Goal: Information Seeking & Learning: Understand process/instructions

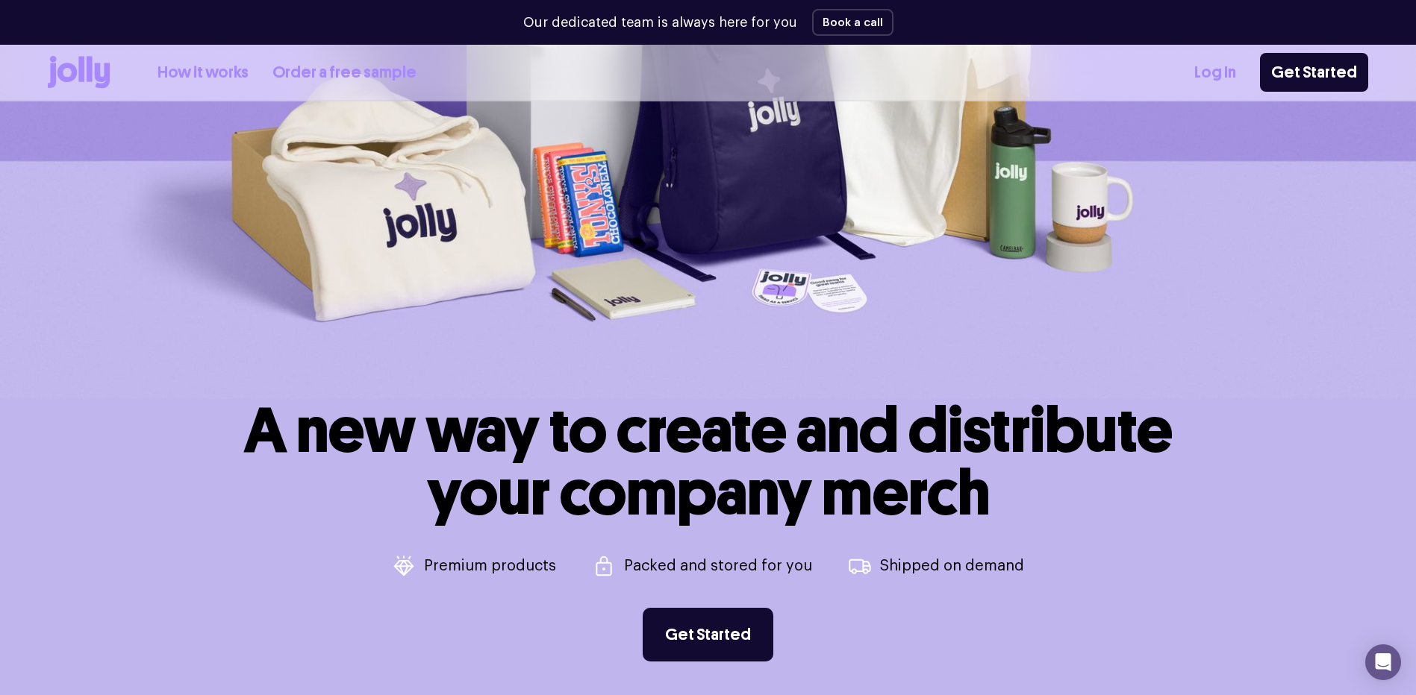
scroll to position [373, 0]
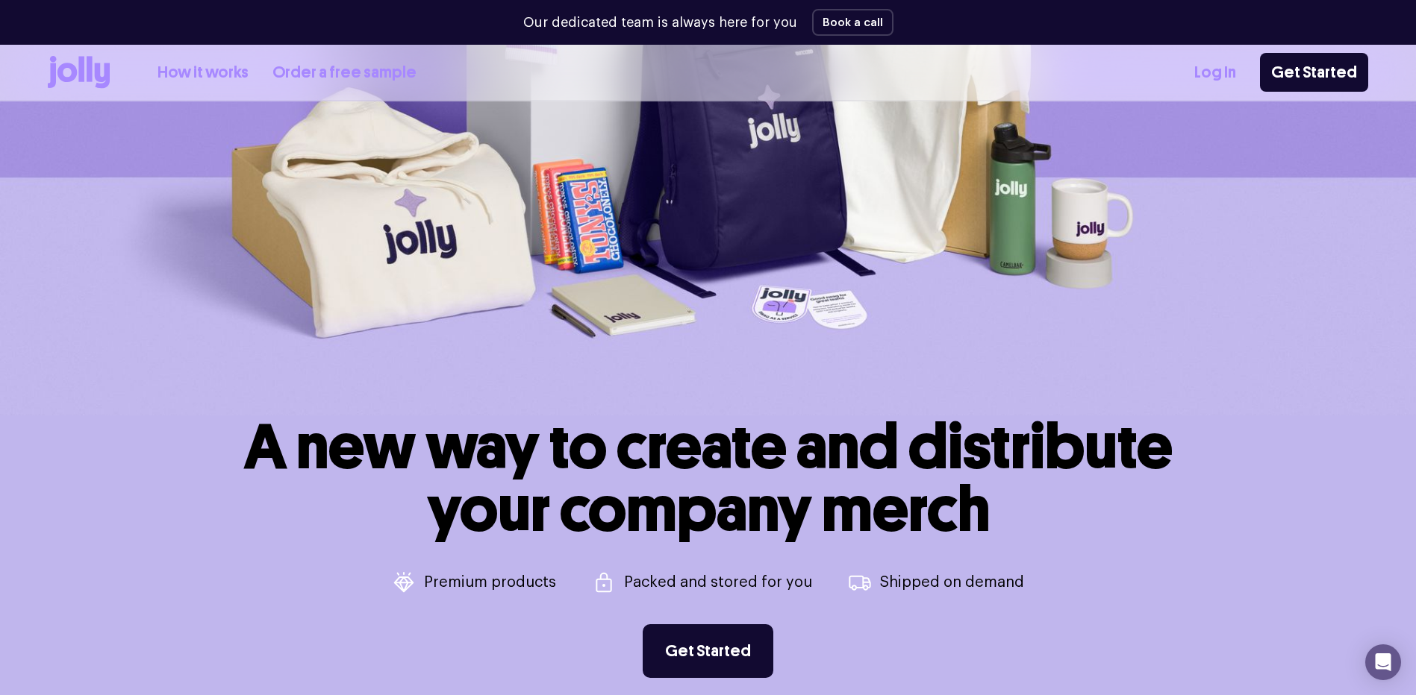
click at [327, 68] on link "Order a free sample" at bounding box center [344, 72] width 144 height 25
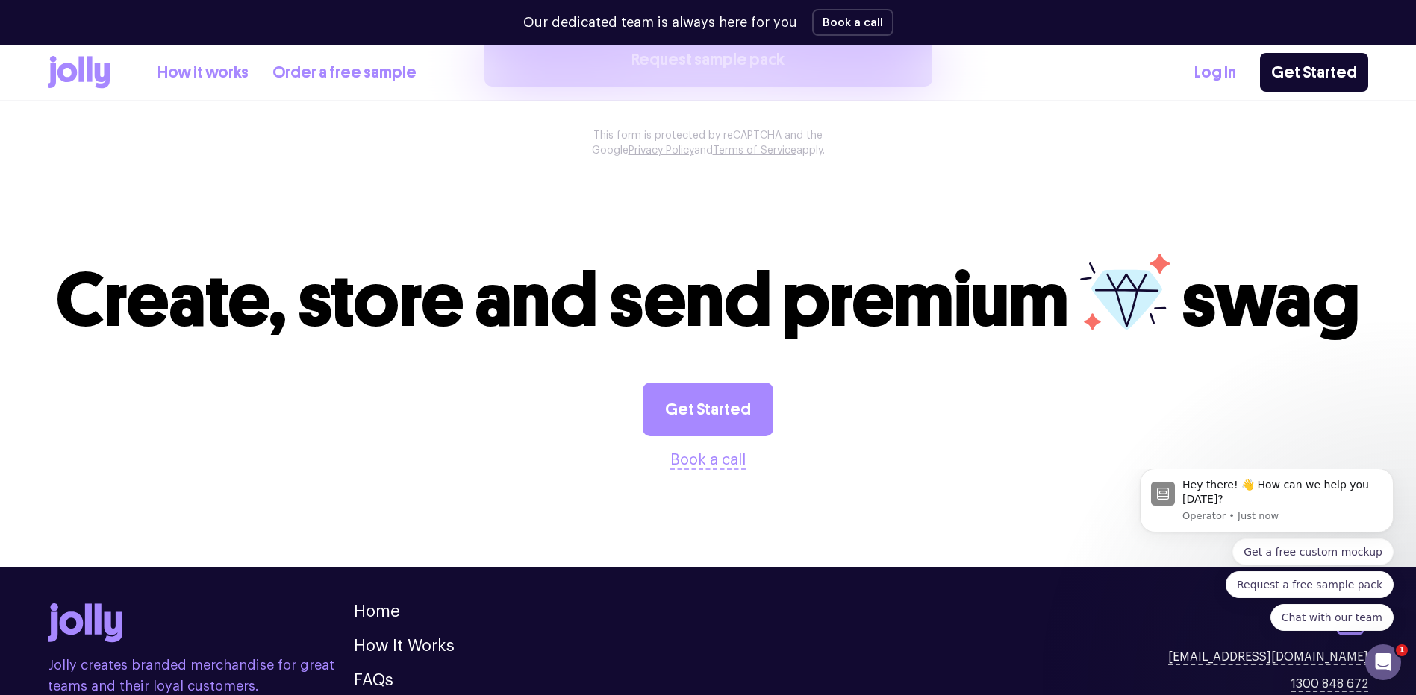
scroll to position [1418, 0]
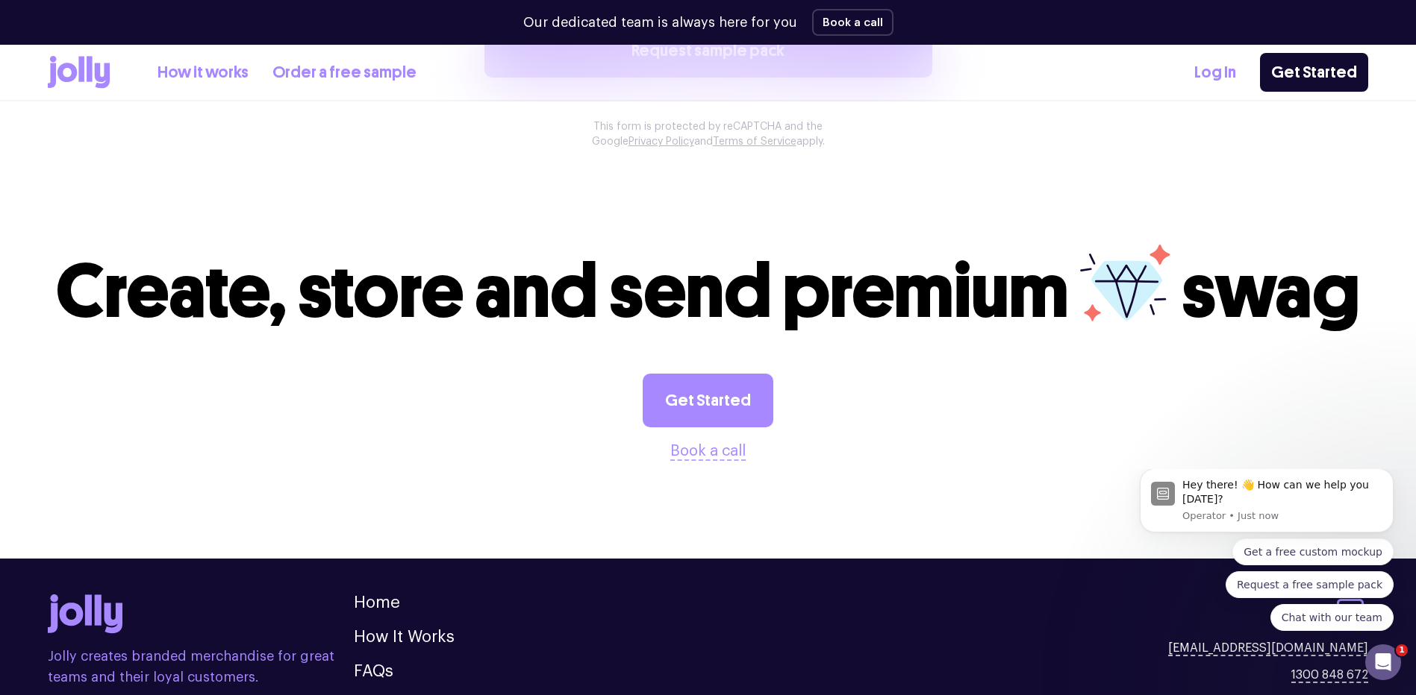
click at [190, 69] on link "How it works" at bounding box center [202, 72] width 91 height 25
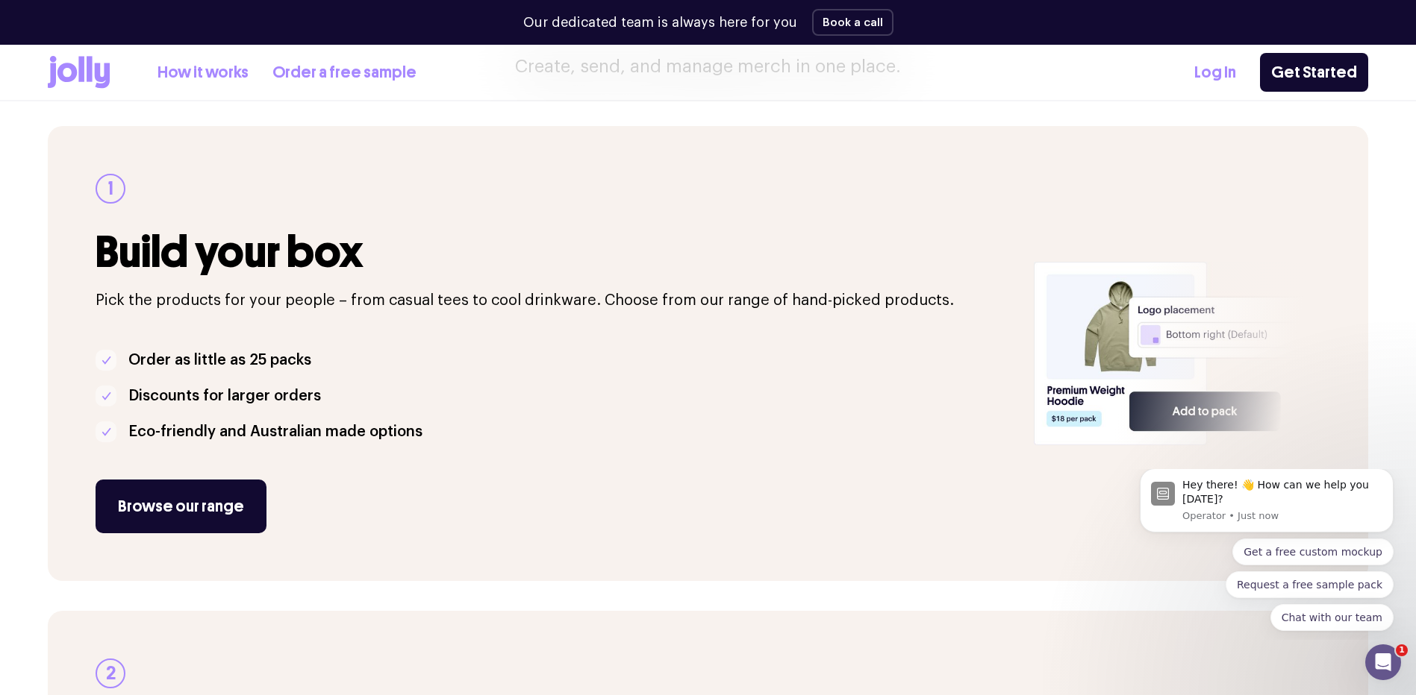
scroll to position [224, 0]
